Goal: Task Accomplishment & Management: Use online tool/utility

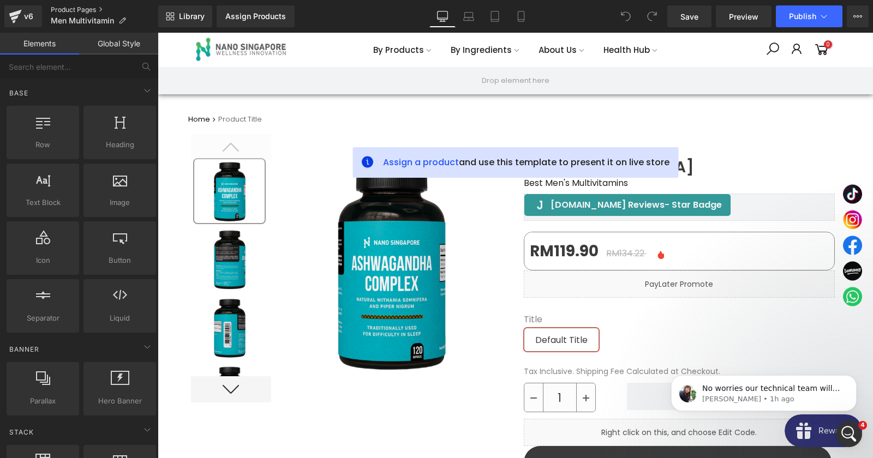
click at [59, 13] on link "Product Pages" at bounding box center [104, 9] width 107 height 9
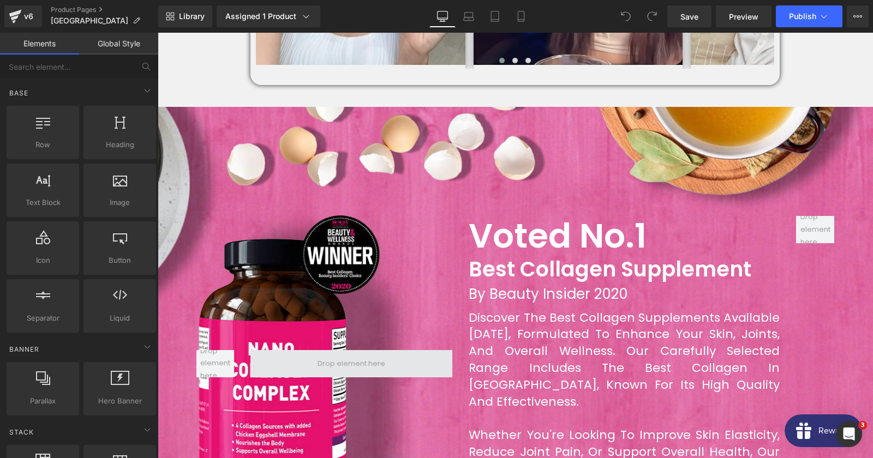
scroll to position [943, 0]
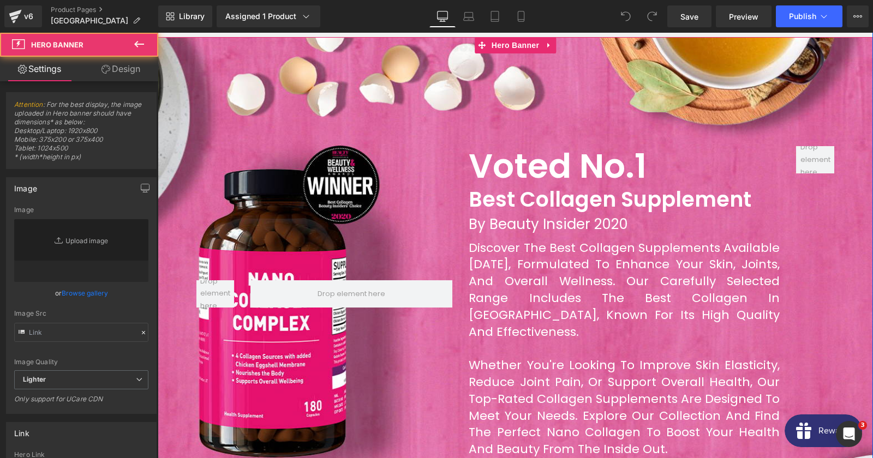
click at [245, 112] on div at bounding box center [515, 302] width 715 height 530
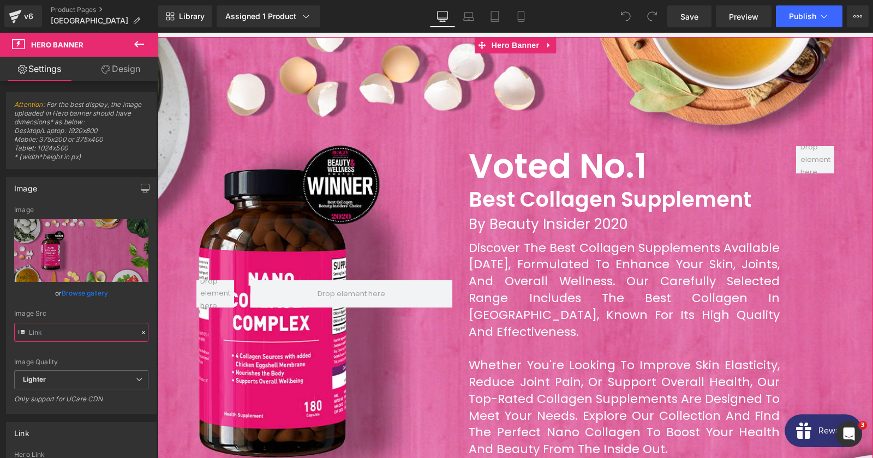
click at [88, 326] on input "text" at bounding box center [81, 332] width 134 height 19
type input "https://ucarecdn.com/095a2a35-97d8-47fc-9702-12b544e4b127/-/format/auto/-/previ…"
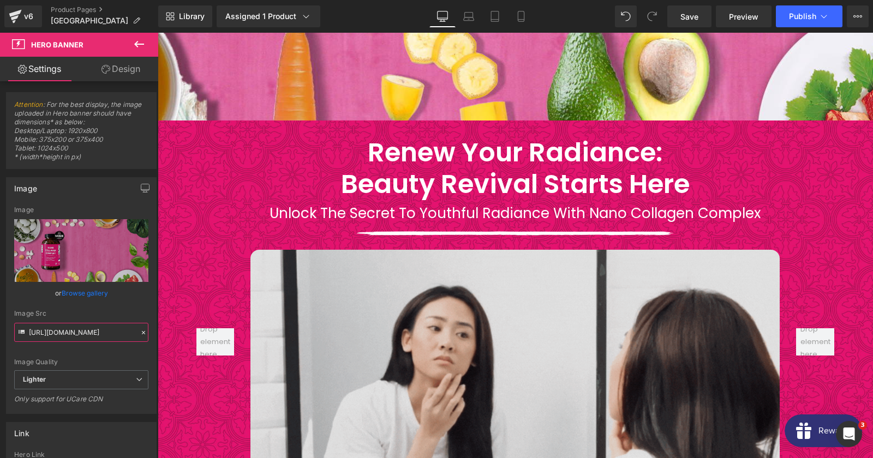
scroll to position [1414, 0]
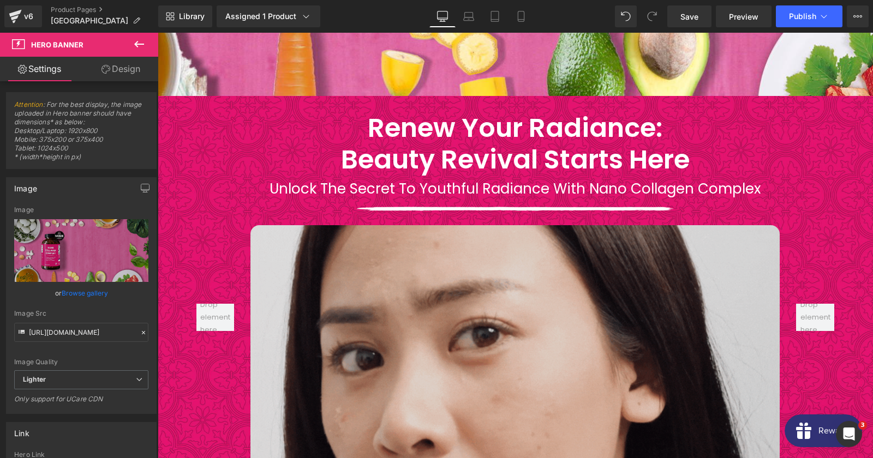
click at [288, 299] on img at bounding box center [514, 374] width 529 height 298
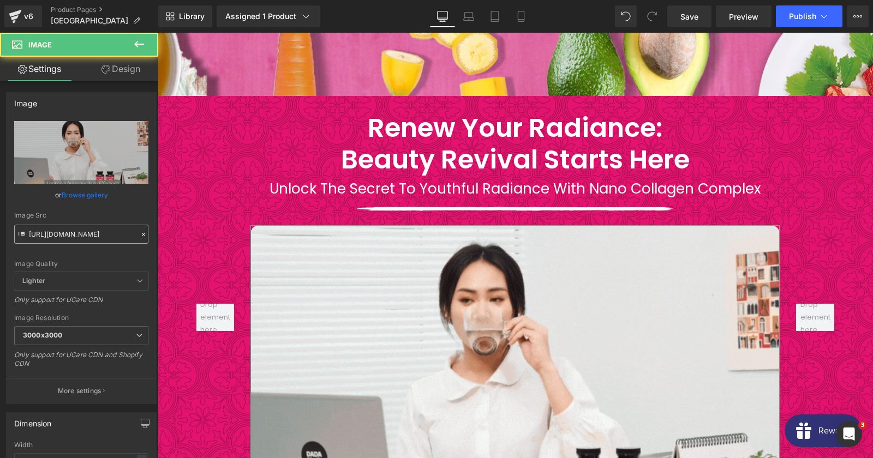
click at [84, 238] on input "https://cdn.shopify.com/s/files/1/0100/2677/8681/files/Nano_Collagen_GIF_3000x3…" at bounding box center [81, 234] width 134 height 19
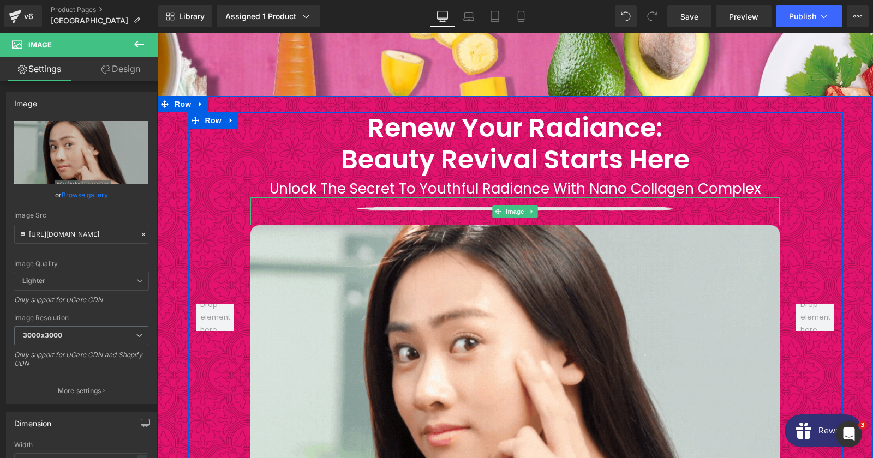
click at [472, 197] on img at bounding box center [514, 210] width 317 height 27
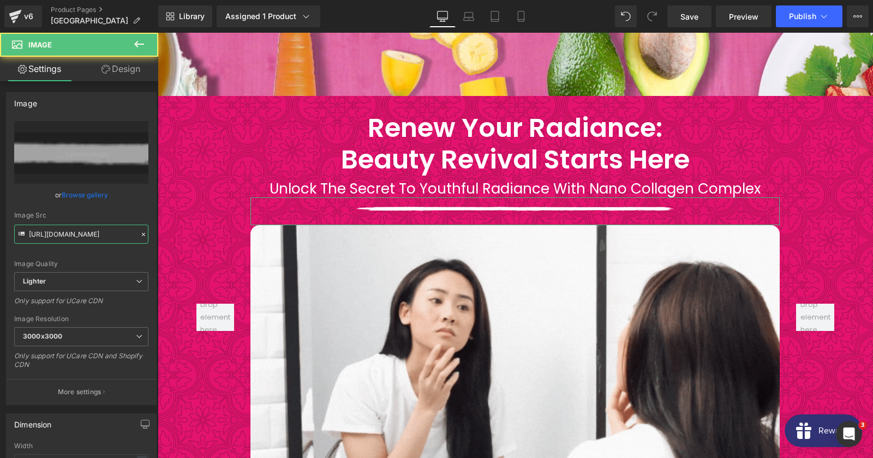
click at [94, 237] on input "https://ucarecdn.com/e1155121-91c5-4d47-8d70-dd1a95c5bf34/-/format/auto/-/previ…" at bounding box center [81, 234] width 134 height 19
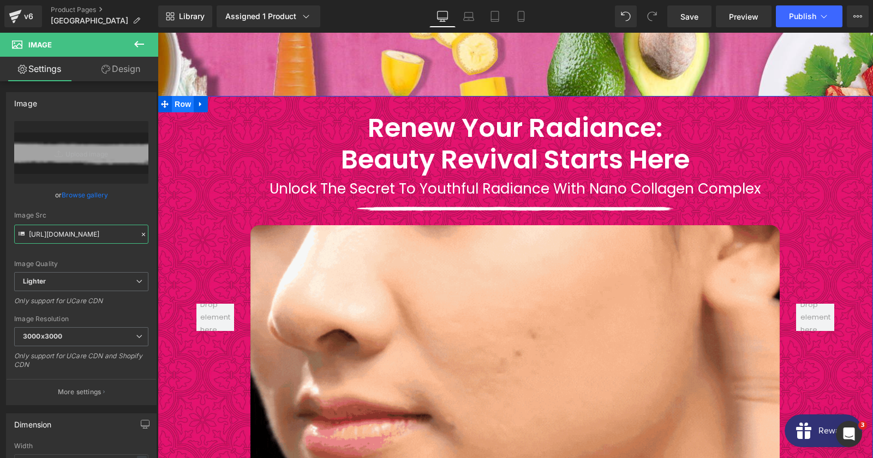
click at [184, 96] on span "Row" at bounding box center [183, 104] width 22 height 16
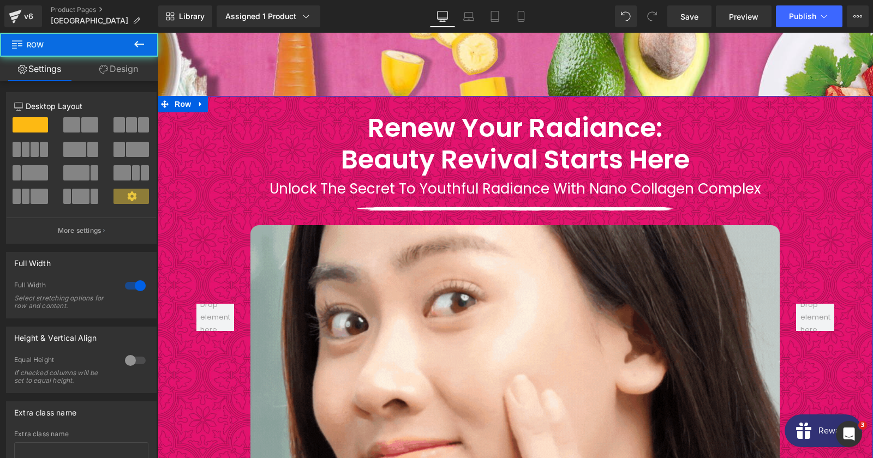
scroll to position [73, 0]
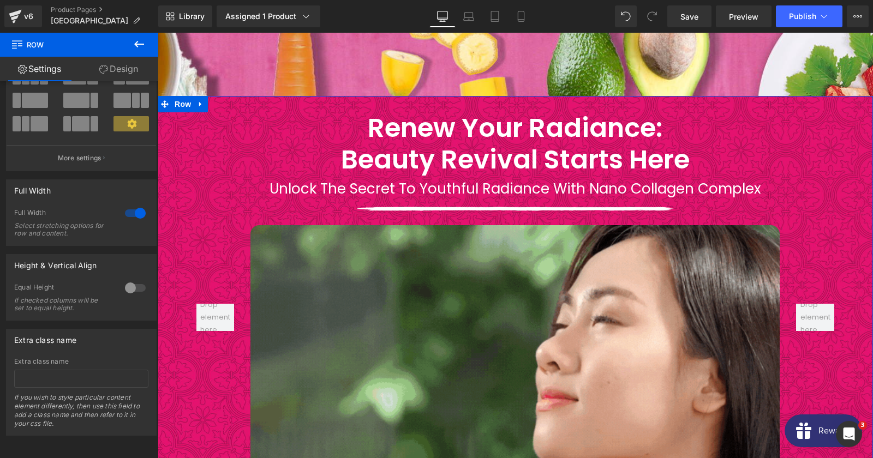
click at [110, 71] on link "Design" at bounding box center [118, 69] width 79 height 25
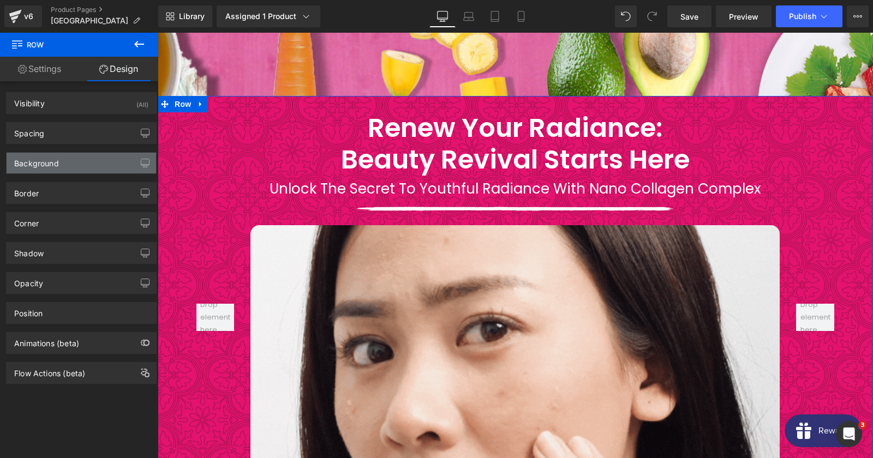
click at [65, 157] on div "Background" at bounding box center [81, 163] width 149 height 21
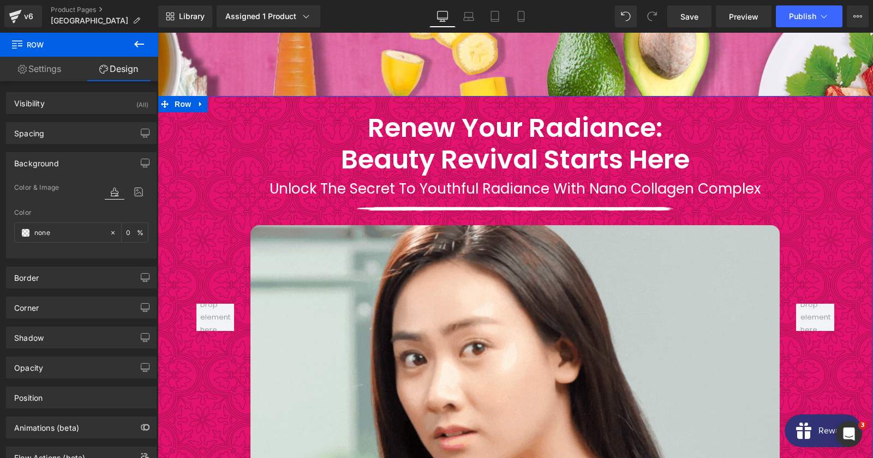
click at [137, 200] on div at bounding box center [127, 202] width 44 height 7
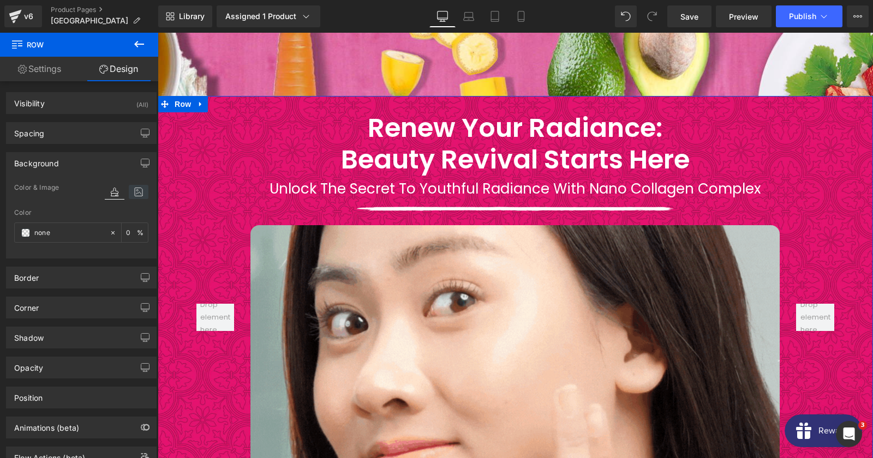
click at [135, 194] on icon at bounding box center [139, 192] width 20 height 14
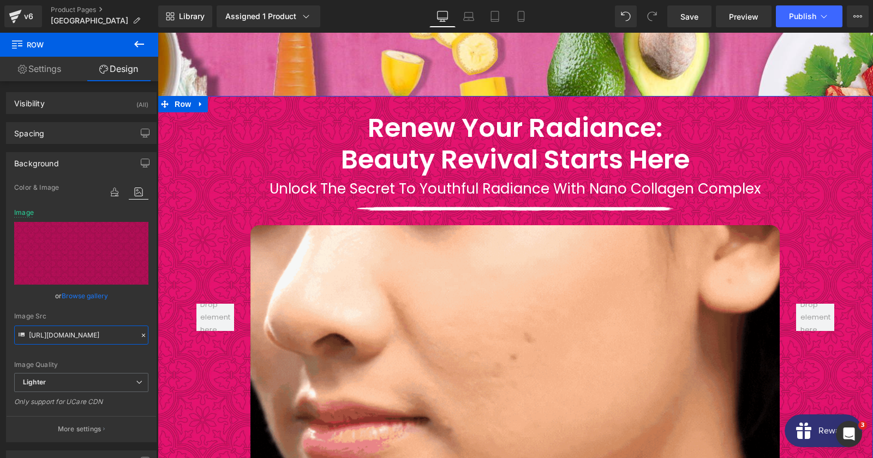
click at [75, 335] on input "https://ucarecdn.com/de9063d6-544d-4035-a21d-9274ed43850d/-/format/auto/-/previ…" at bounding box center [81, 335] width 134 height 19
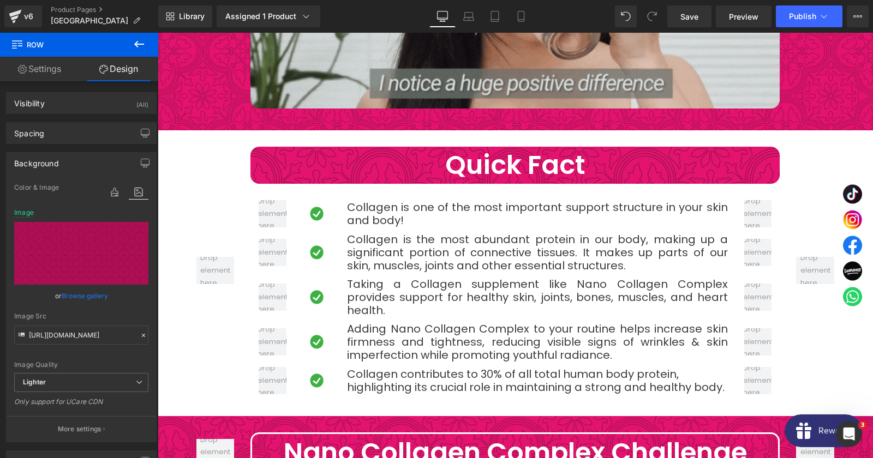
scroll to position [1826, 0]
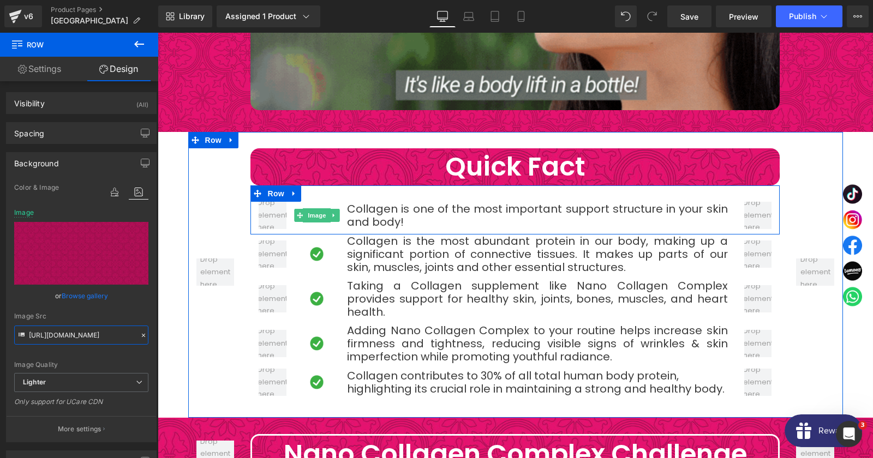
click at [316, 209] on span "Image" at bounding box center [316, 215] width 23 height 13
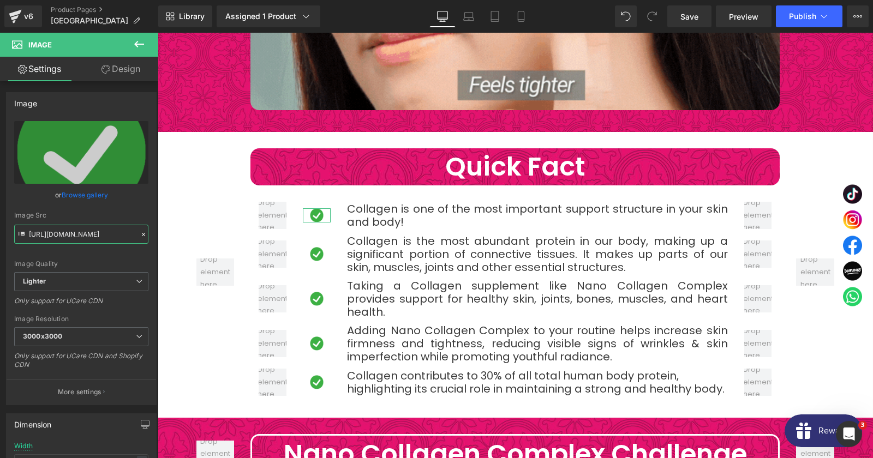
click at [78, 237] on input "https://ucarecdn.com/ca46be4b-775b-4554-b30e-a98156f635e8/-/format/auto/-/previ…" at bounding box center [81, 234] width 134 height 19
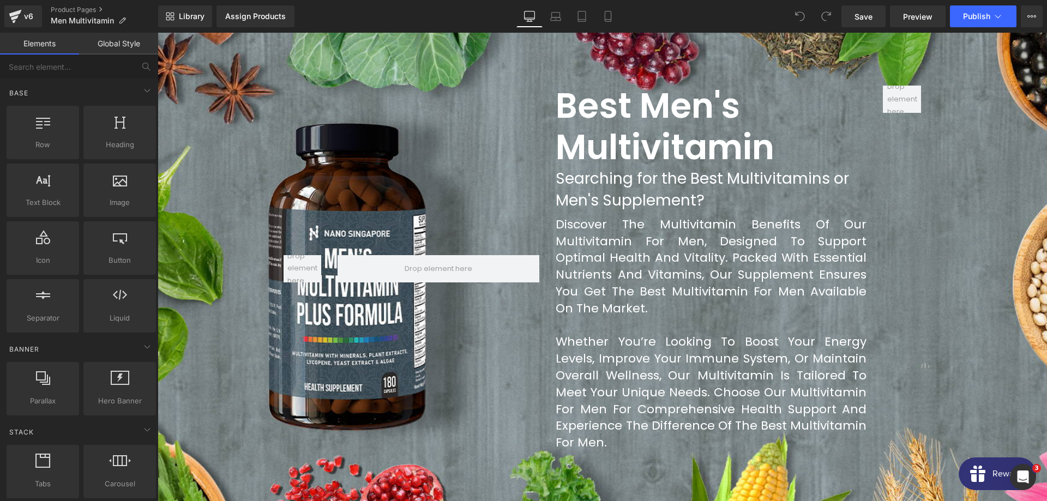
scroll to position [1169, 0]
